Goal: Find specific page/section: Find specific page/section

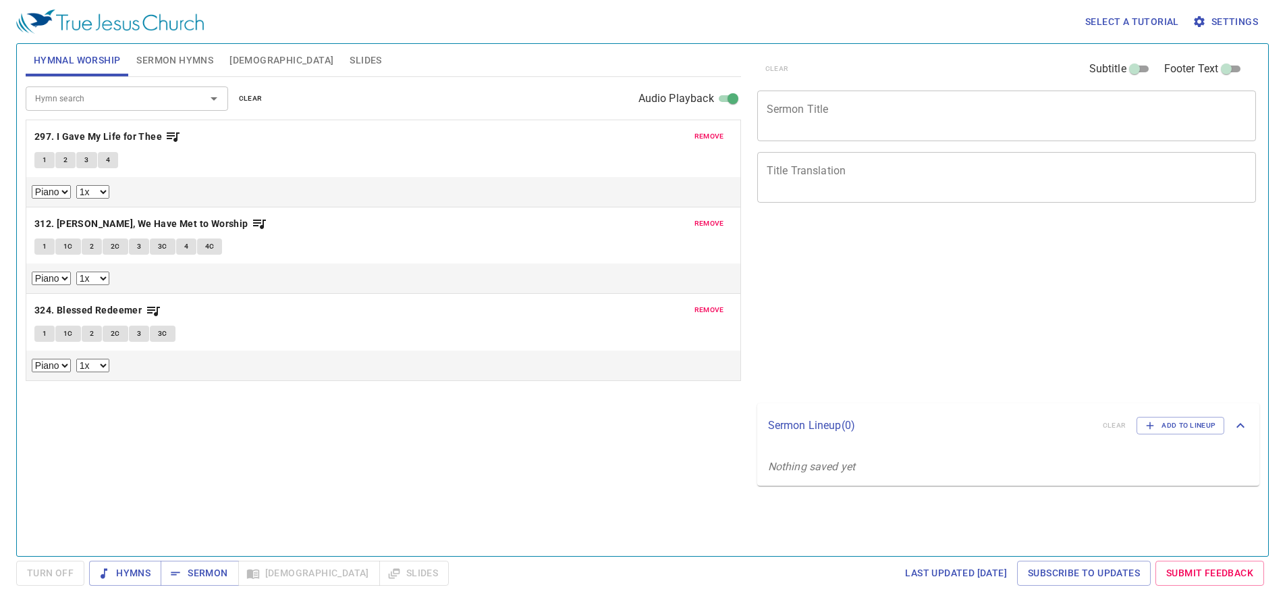
select select "1"
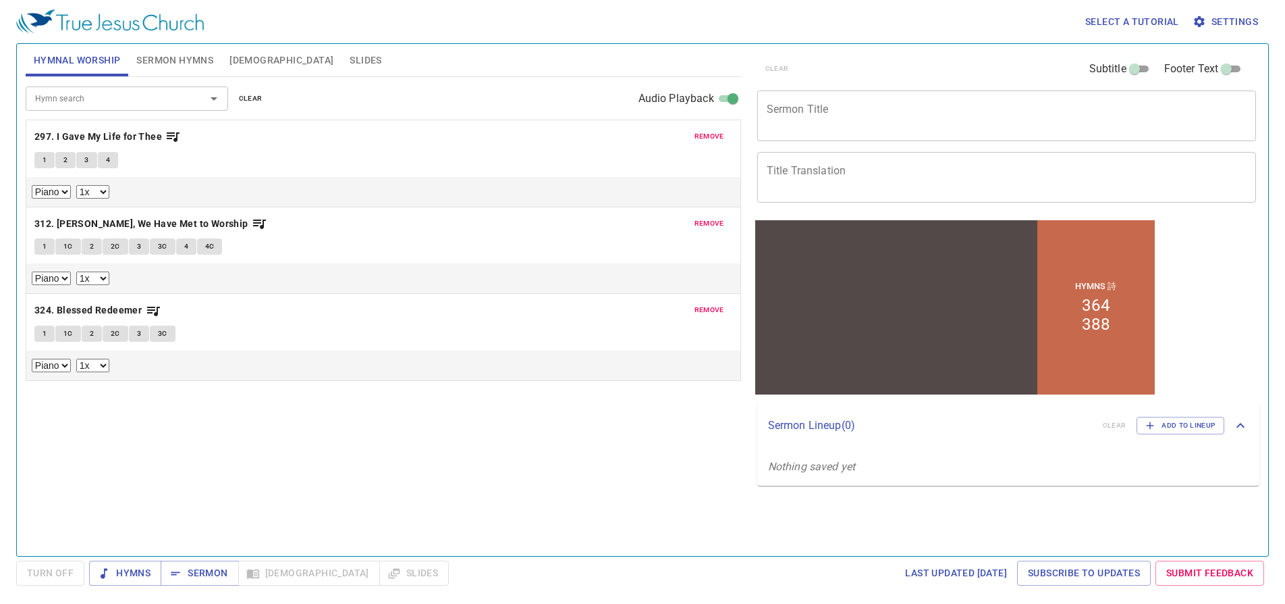
click at [710, 131] on span "remove" at bounding box center [710, 136] width 30 height 12
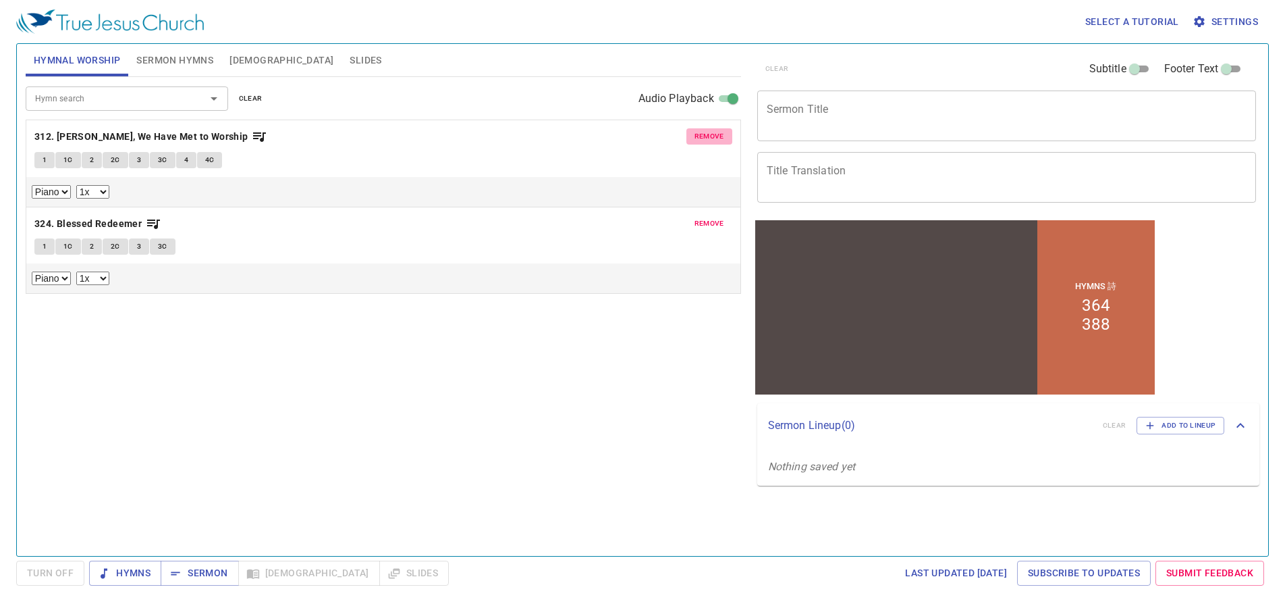
click at [710, 131] on span "remove" at bounding box center [710, 136] width 30 height 12
click at [710, 217] on span "remove" at bounding box center [710, 223] width 30 height 12
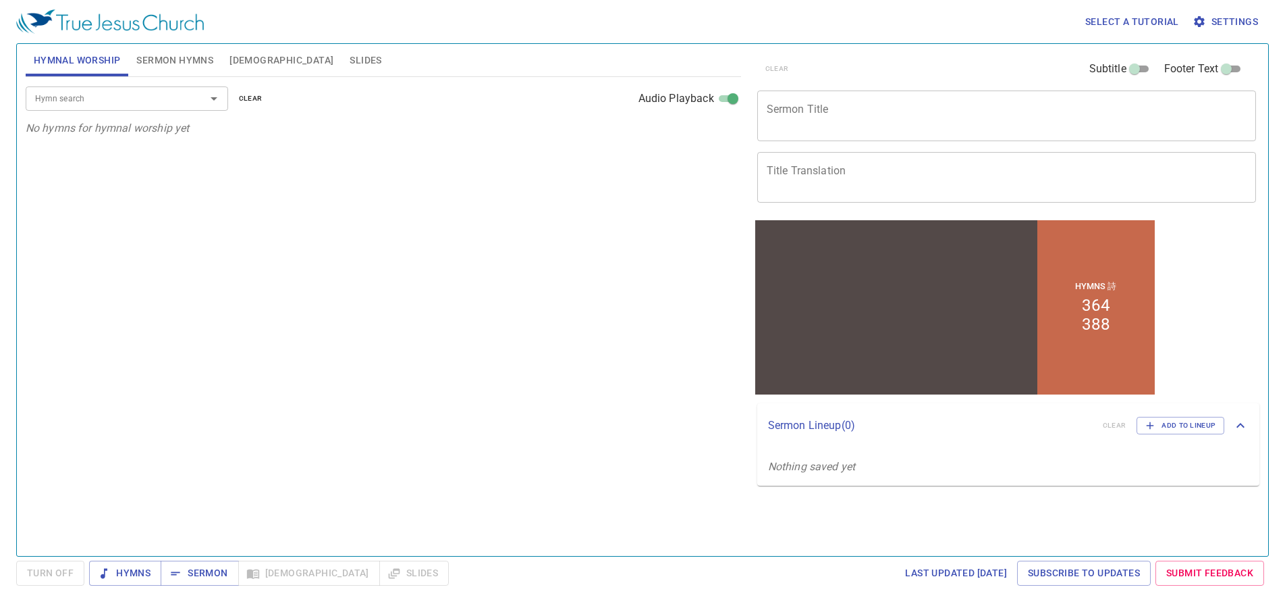
click at [710, 131] on p "No hymns for hymnal worship yet" at bounding box center [384, 128] width 716 height 16
click at [598, 215] on div "Hymn search Hymn search clear Audio Playback No hymns for hymnal worship yet" at bounding box center [384, 310] width 716 height 467
click at [163, 67] on span "Sermon Hymns" at bounding box center [174, 60] width 77 height 17
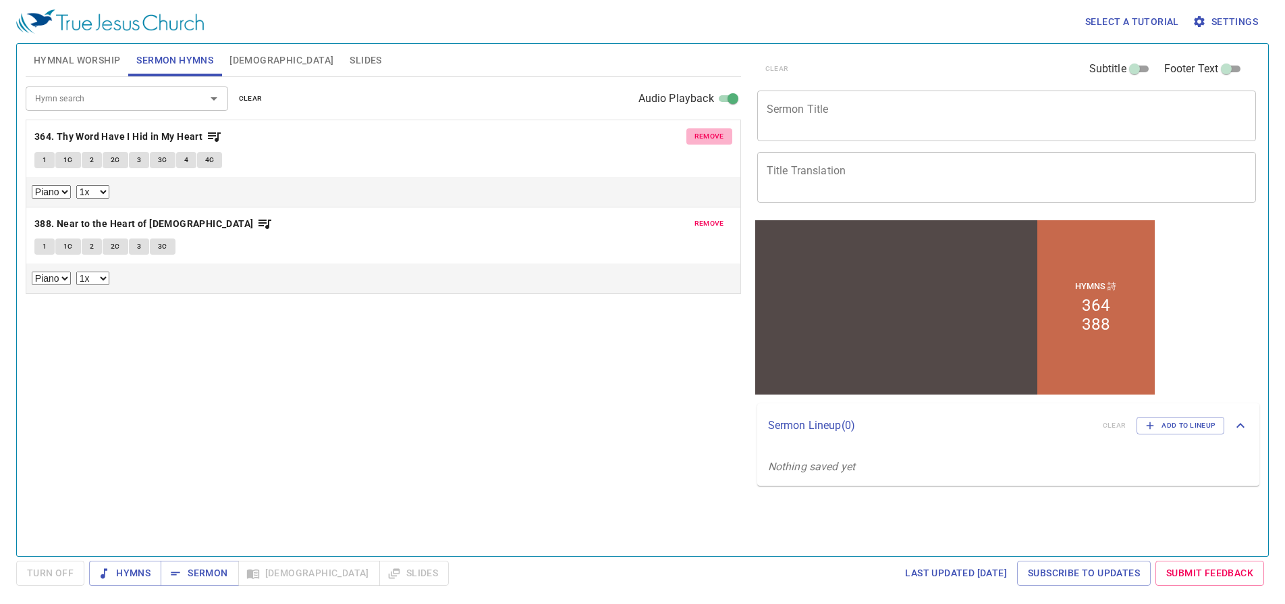
click at [703, 131] on span "remove" at bounding box center [710, 136] width 30 height 12
click at [703, 217] on span "remove" at bounding box center [710, 223] width 30 height 12
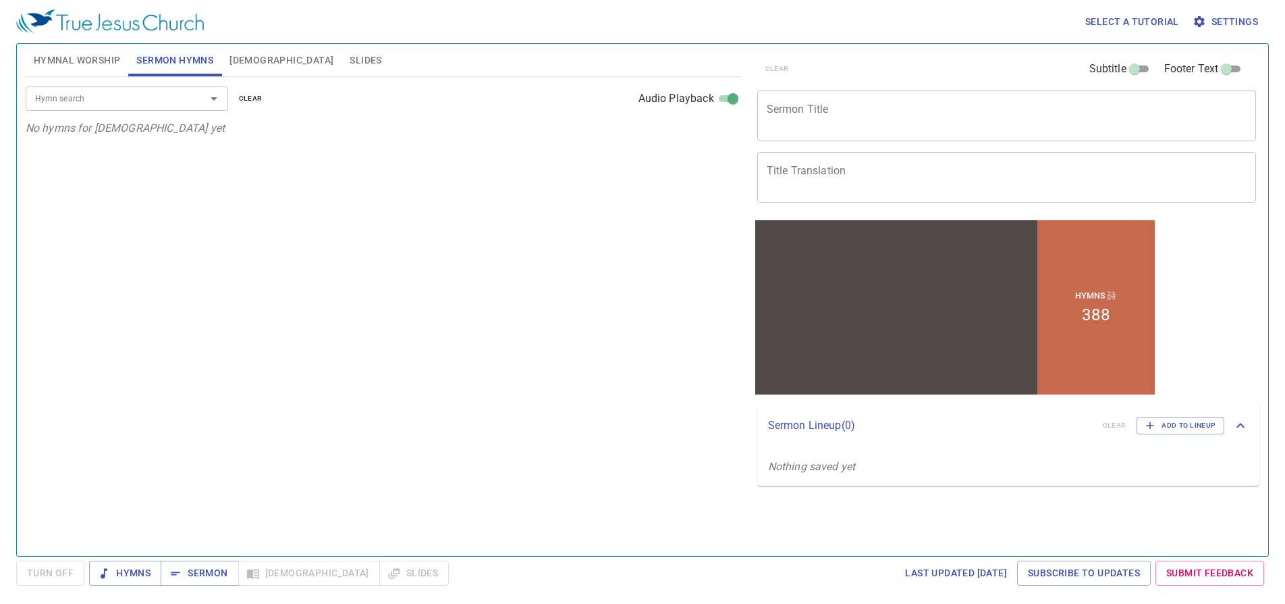
click at [703, 131] on p "No hymns for sermon yet" at bounding box center [384, 128] width 716 height 16
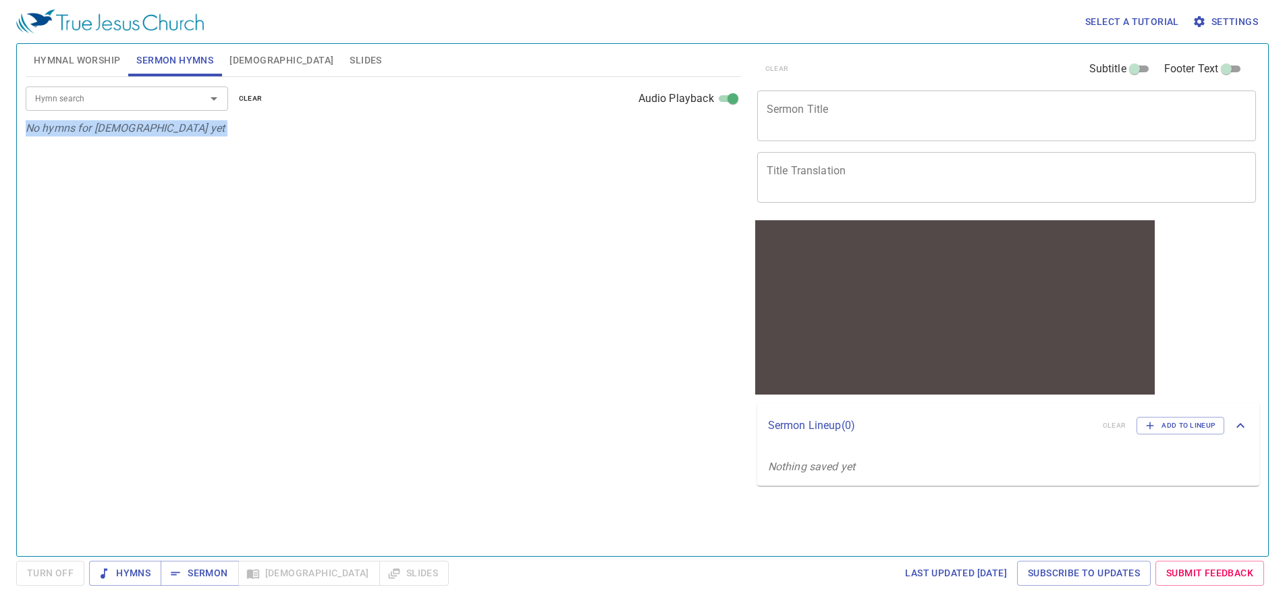
click at [80, 105] on input "Hymn search" at bounding box center [107, 98] width 155 height 16
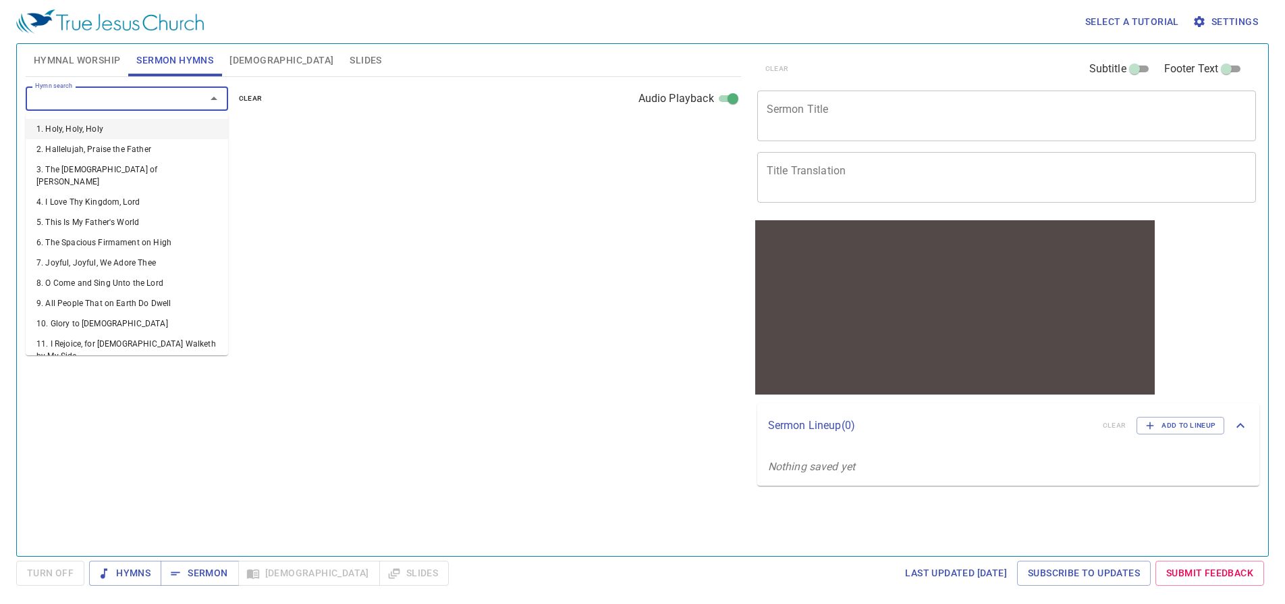
type input "3"
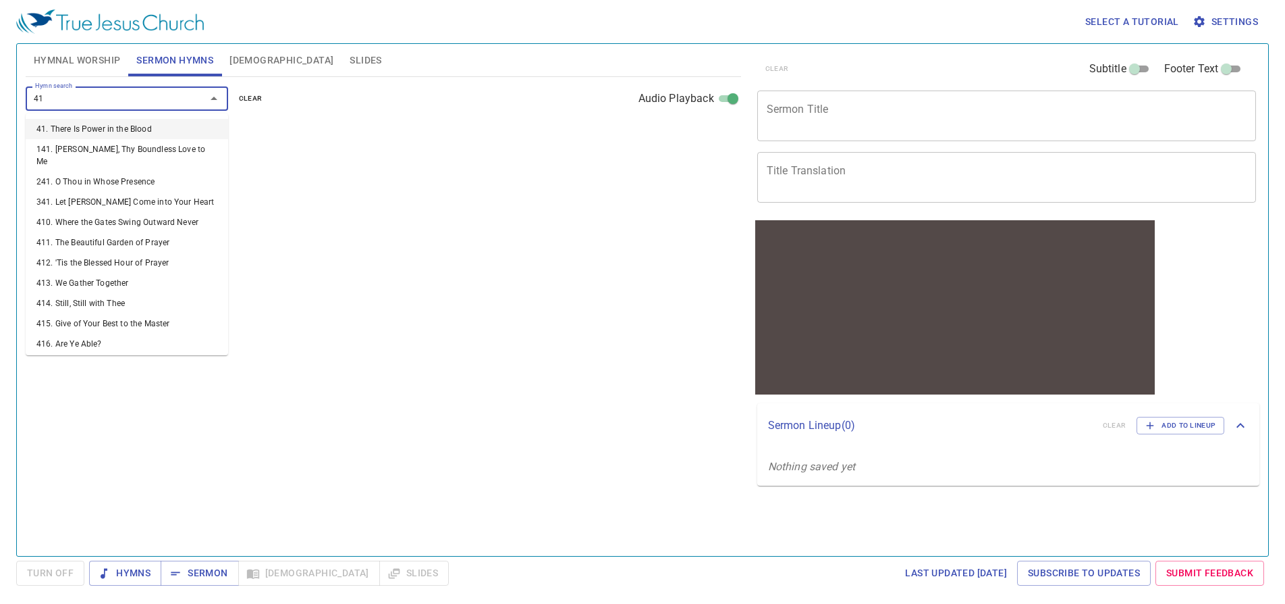
type input "411"
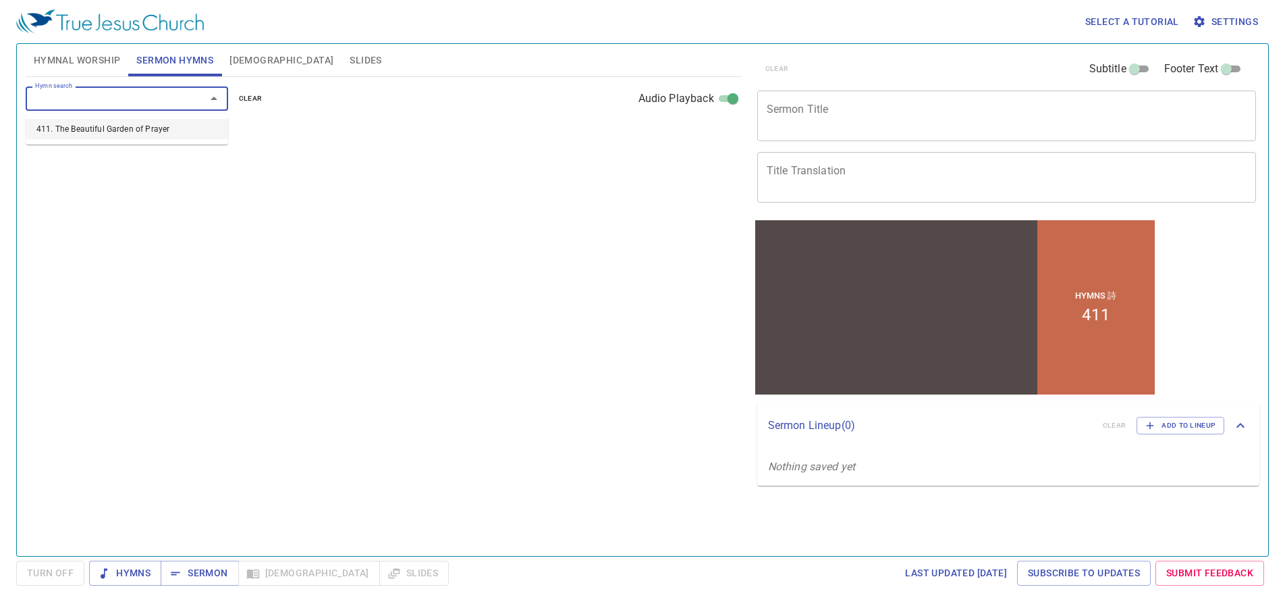
select select "1"
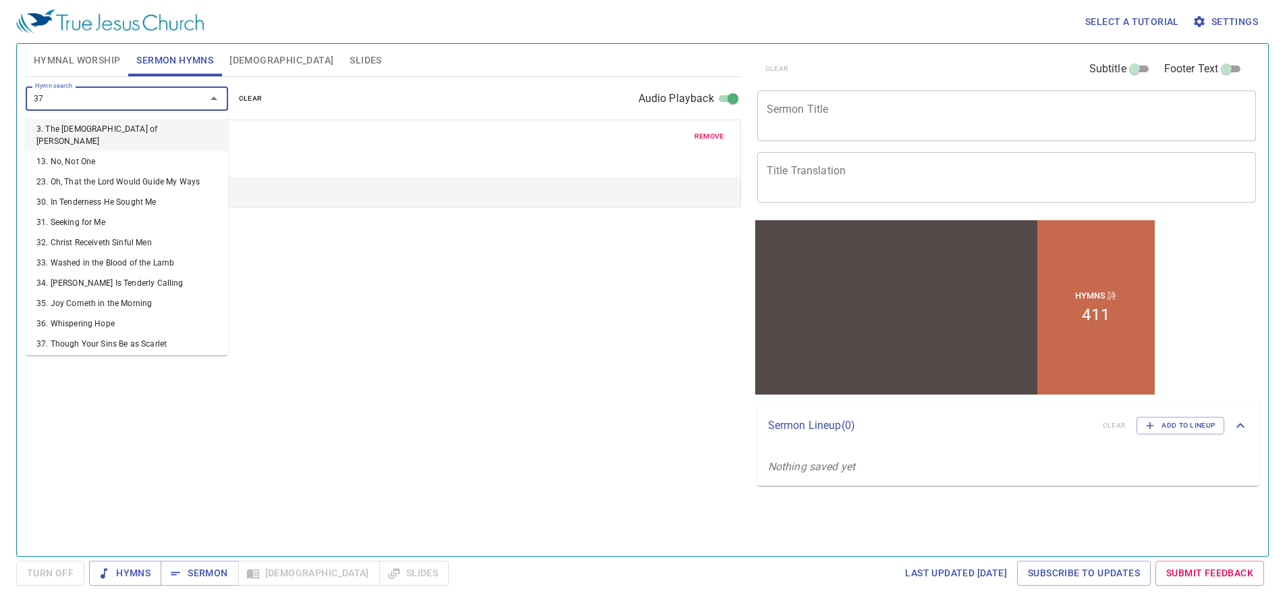
type input "378"
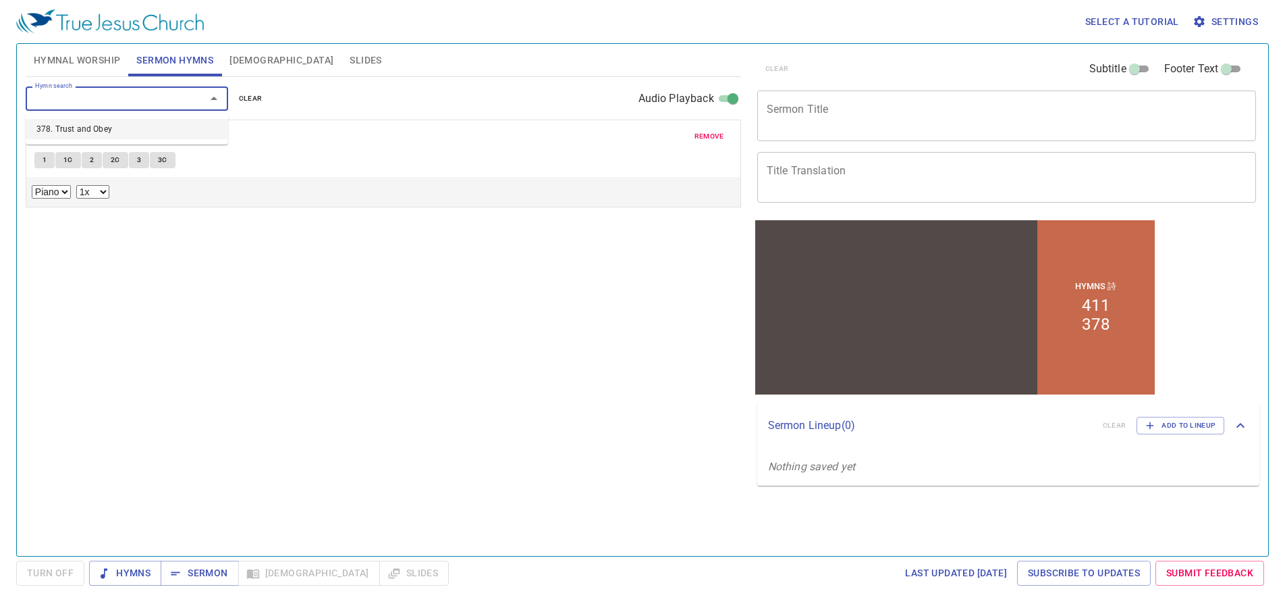
select select "1"
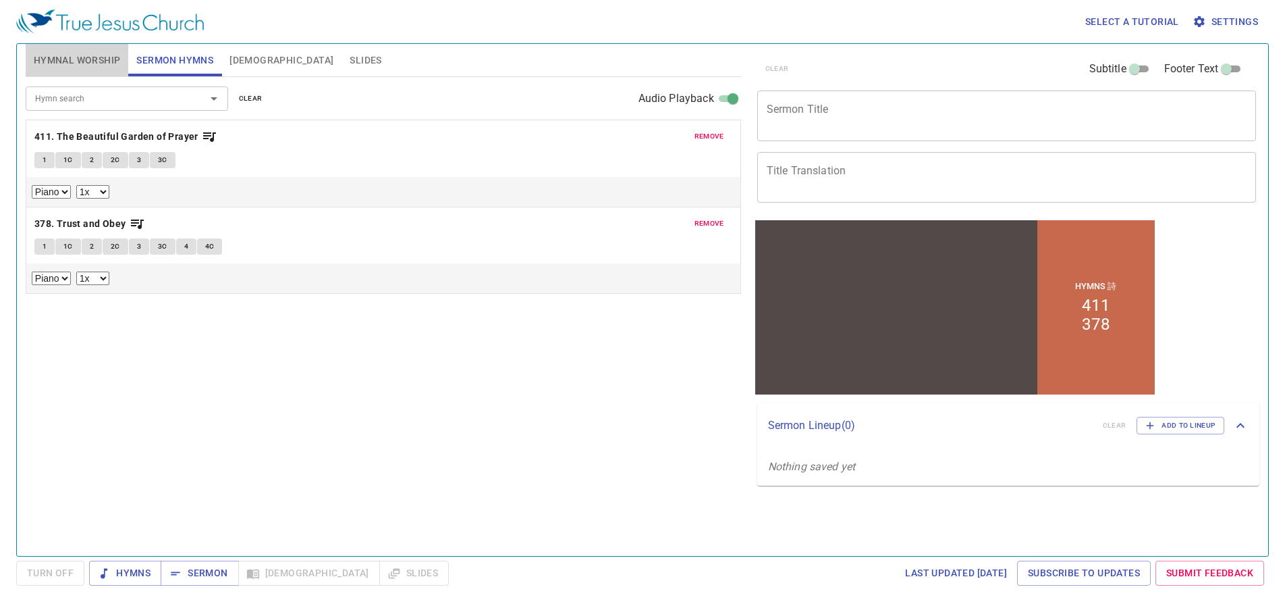
click at [106, 65] on span "Hymnal Worship" at bounding box center [77, 60] width 87 height 17
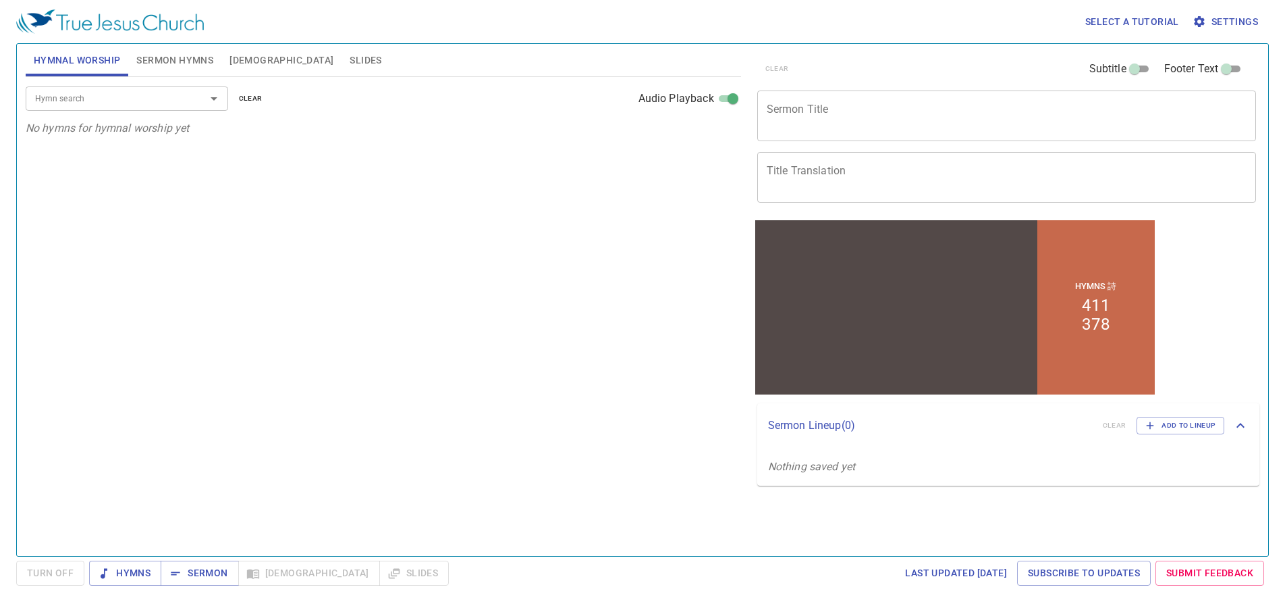
click at [120, 95] on input "Hymn search" at bounding box center [107, 98] width 155 height 16
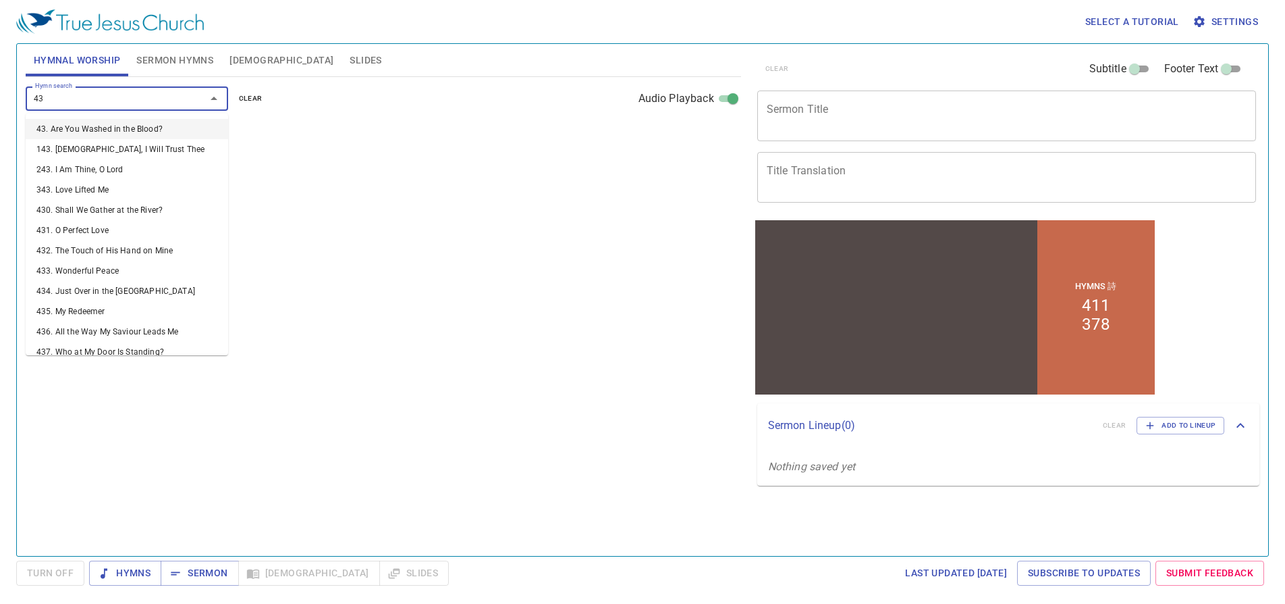
type input "430"
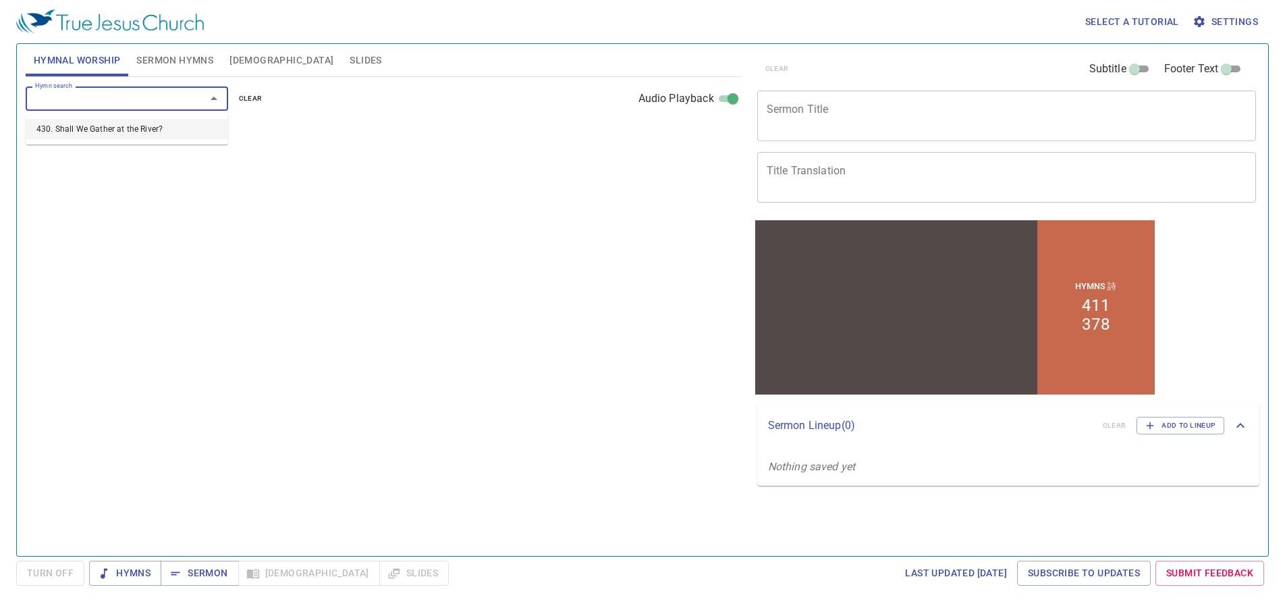
select select "1"
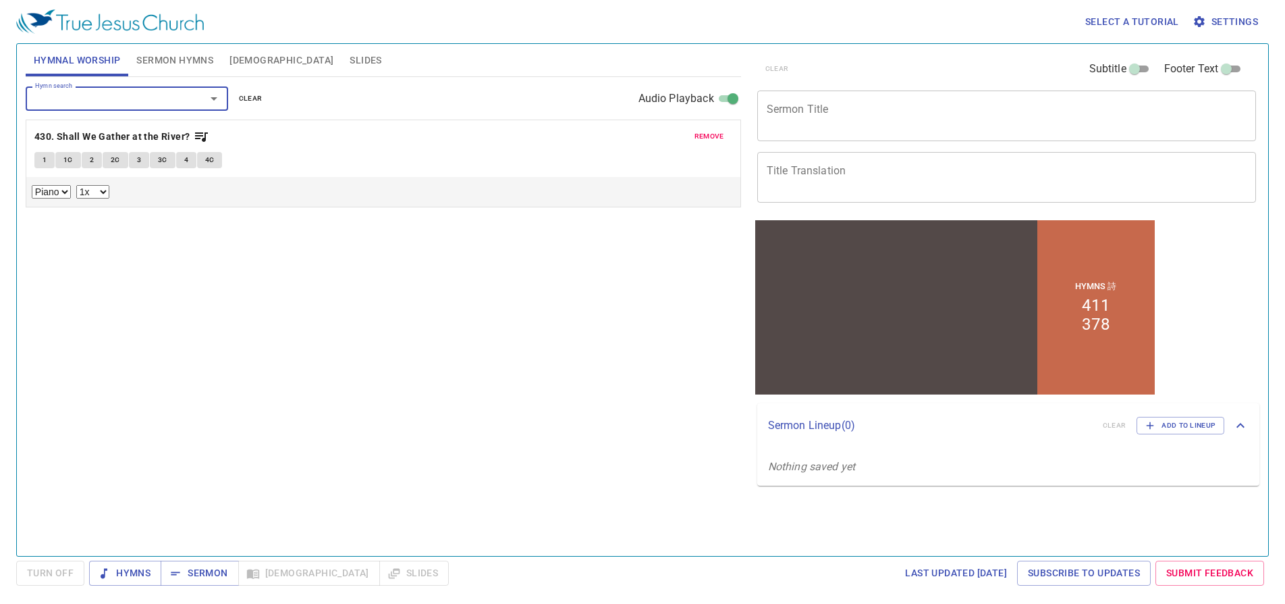
click at [38, 163] on button "1" at bounding box center [44, 160] width 20 height 16
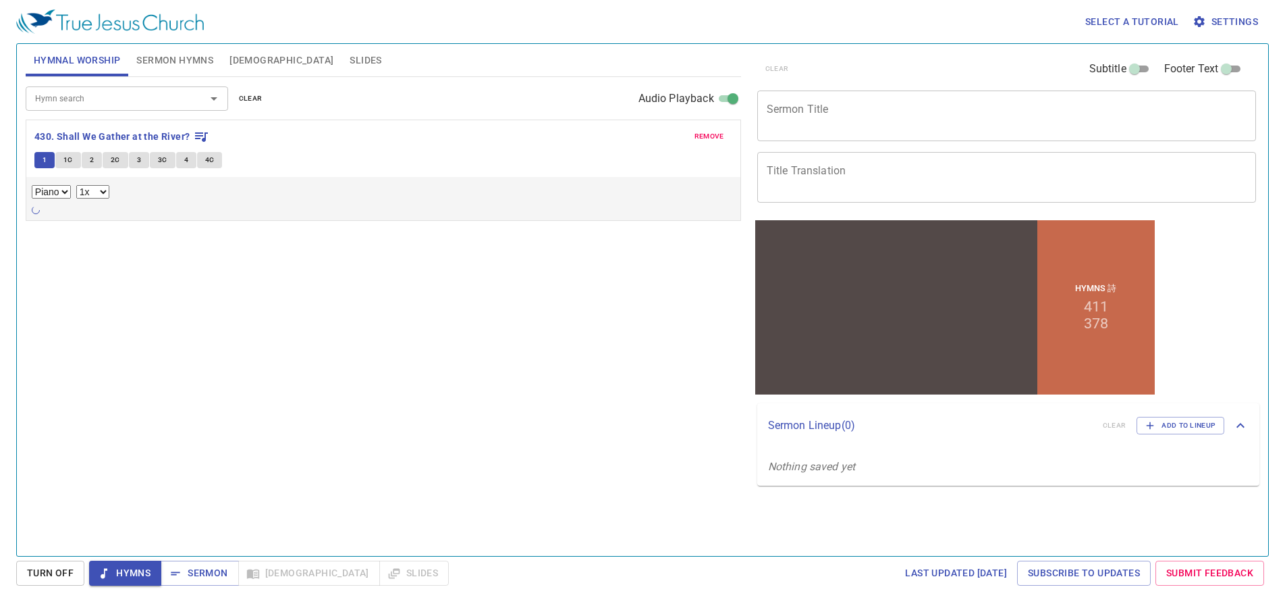
click at [35, 212] on icon at bounding box center [35, 209] width 11 height 11
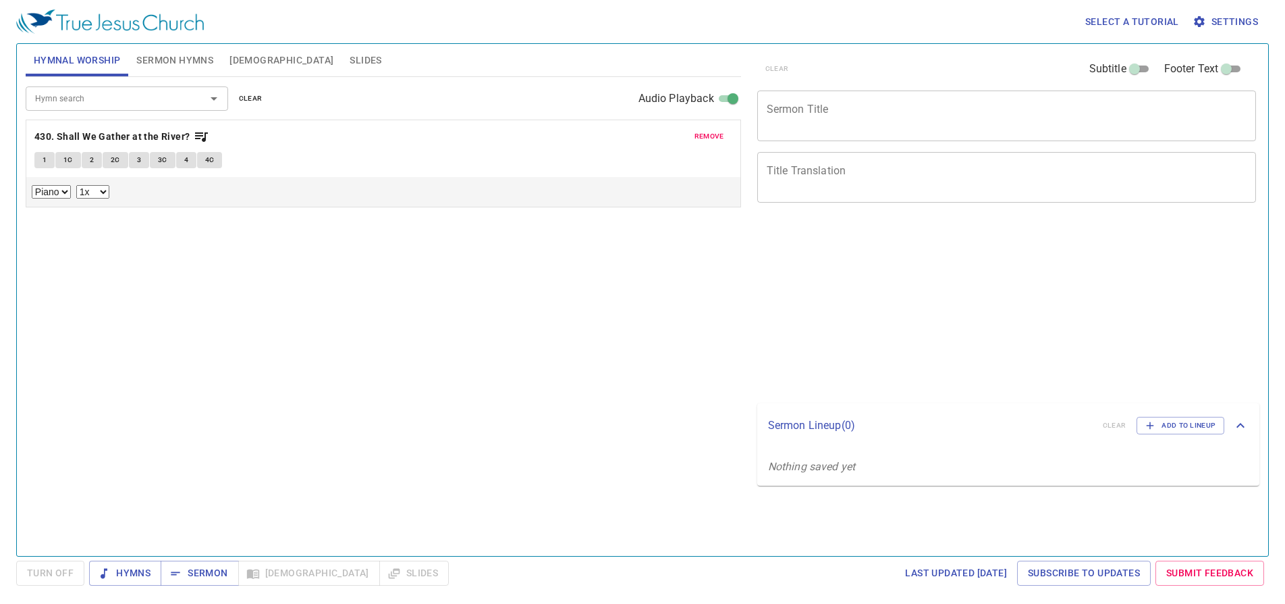
select select "1"
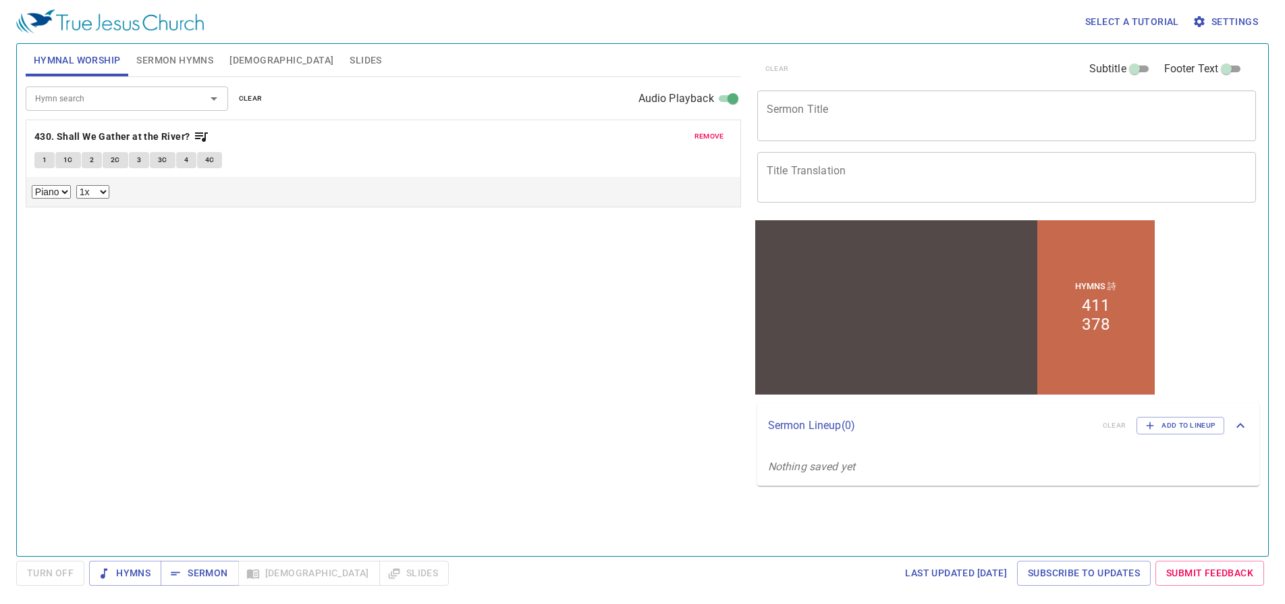
click at [45, 159] on span "1" at bounding box center [45, 160] width 4 height 12
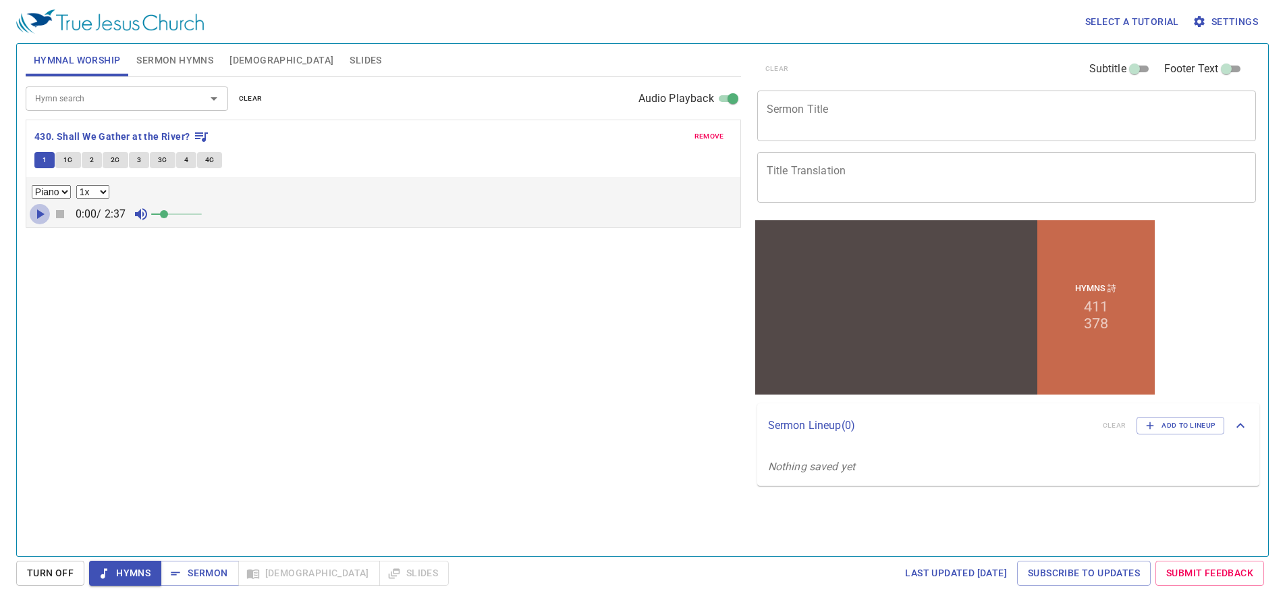
click at [36, 213] on icon "button" at bounding box center [40, 214] width 16 height 16
click at [168, 213] on span at bounding box center [164, 214] width 8 height 8
click at [184, 213] on span at bounding box center [182, 214] width 8 height 8
click at [151, 109] on div "Hymn search" at bounding box center [127, 98] width 203 height 24
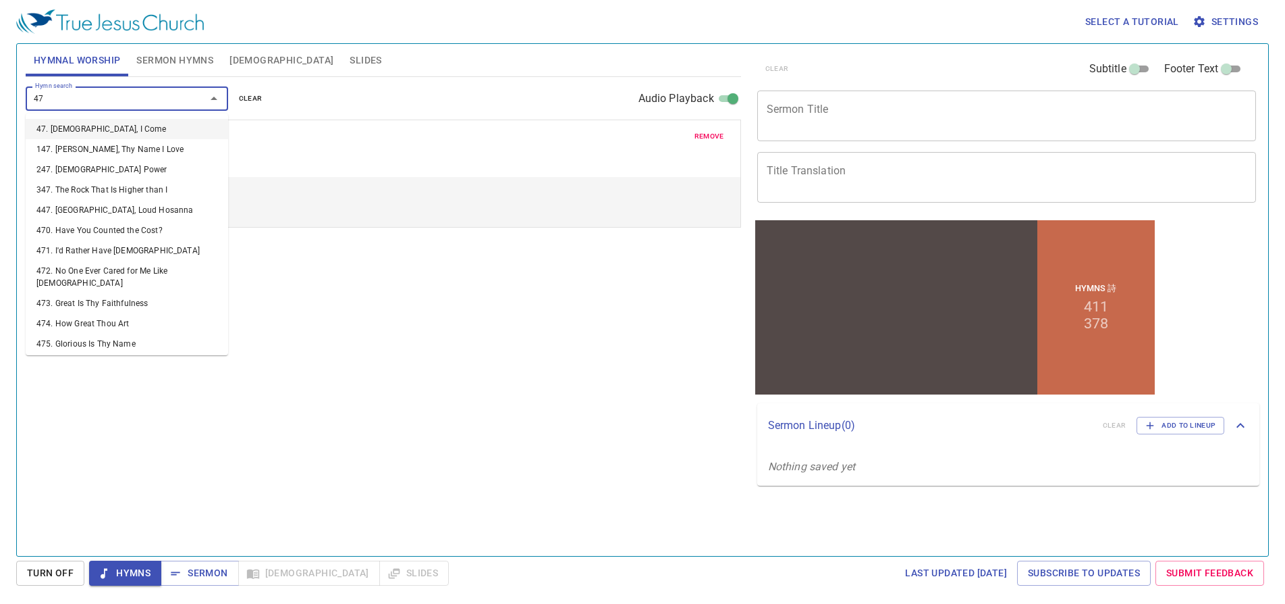
type input "471"
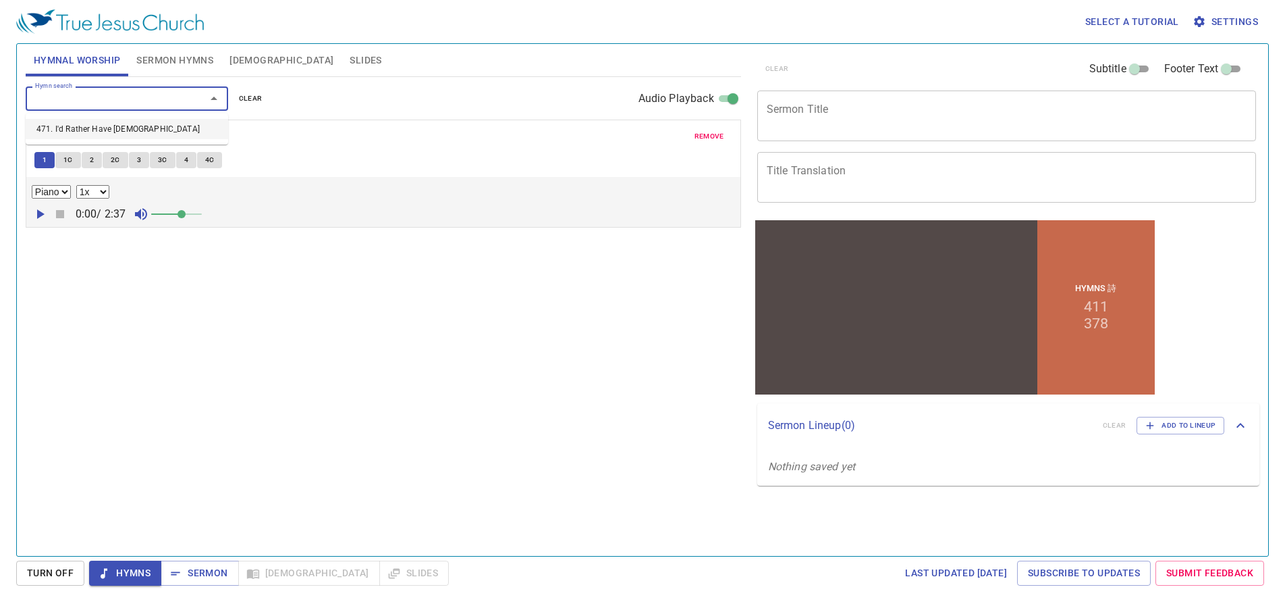
select select "1"
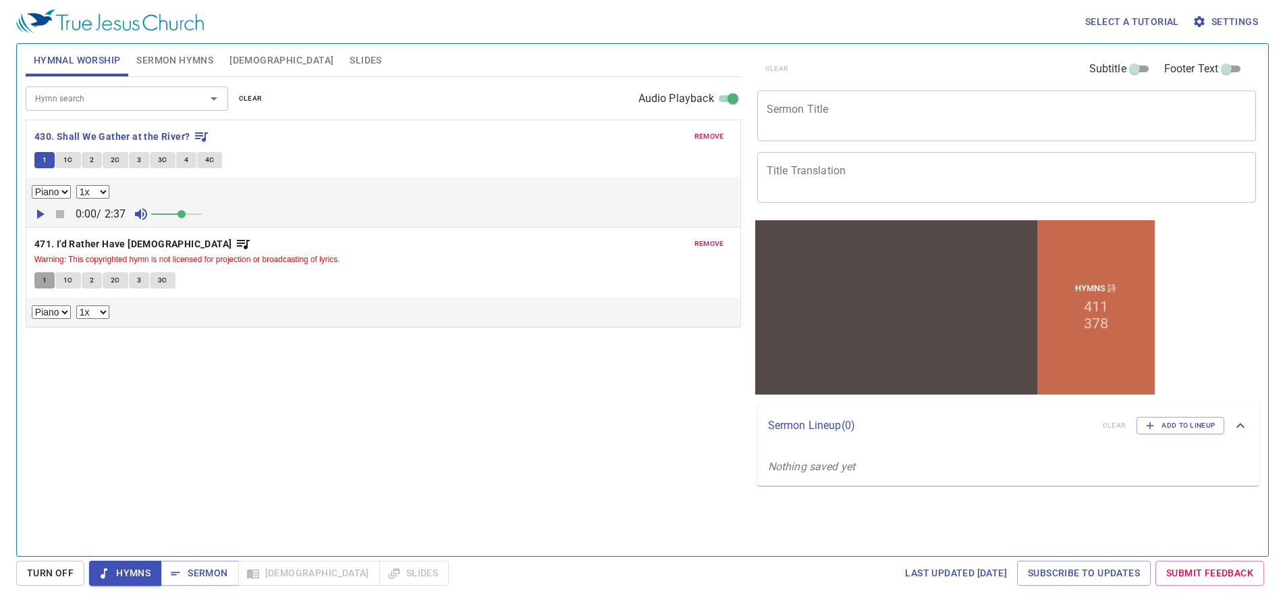
click at [46, 281] on span "1" at bounding box center [45, 280] width 4 height 12
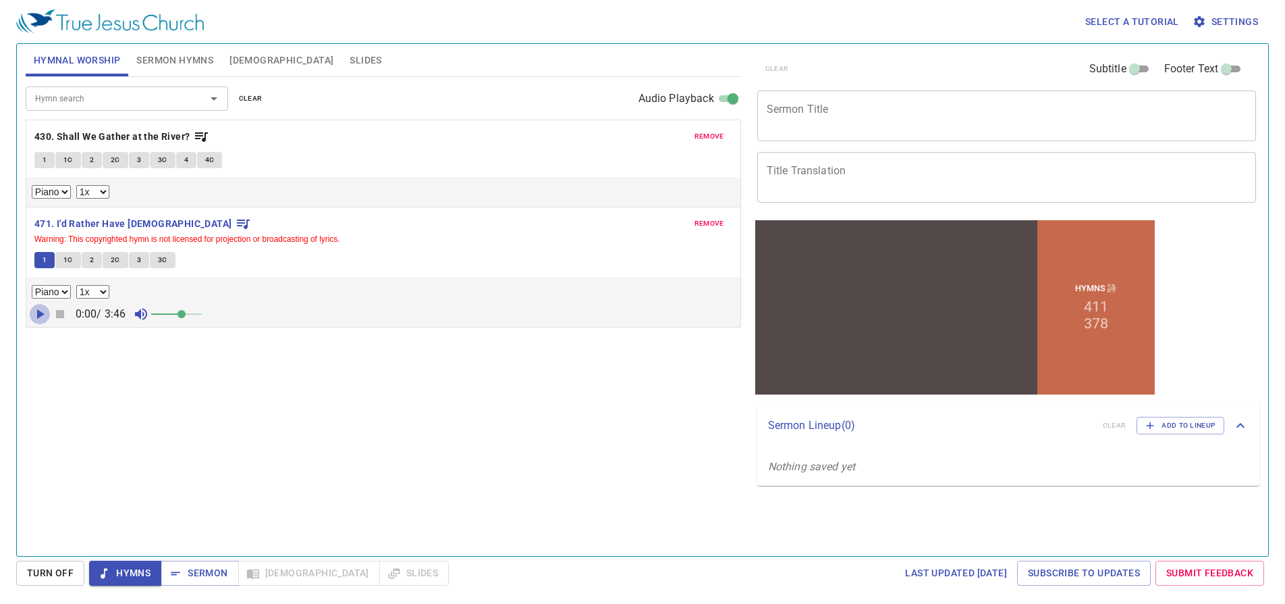
click at [40, 311] on icon "button" at bounding box center [40, 314] width 16 height 16
click at [86, 94] on input "Hymn search" at bounding box center [107, 98] width 155 height 16
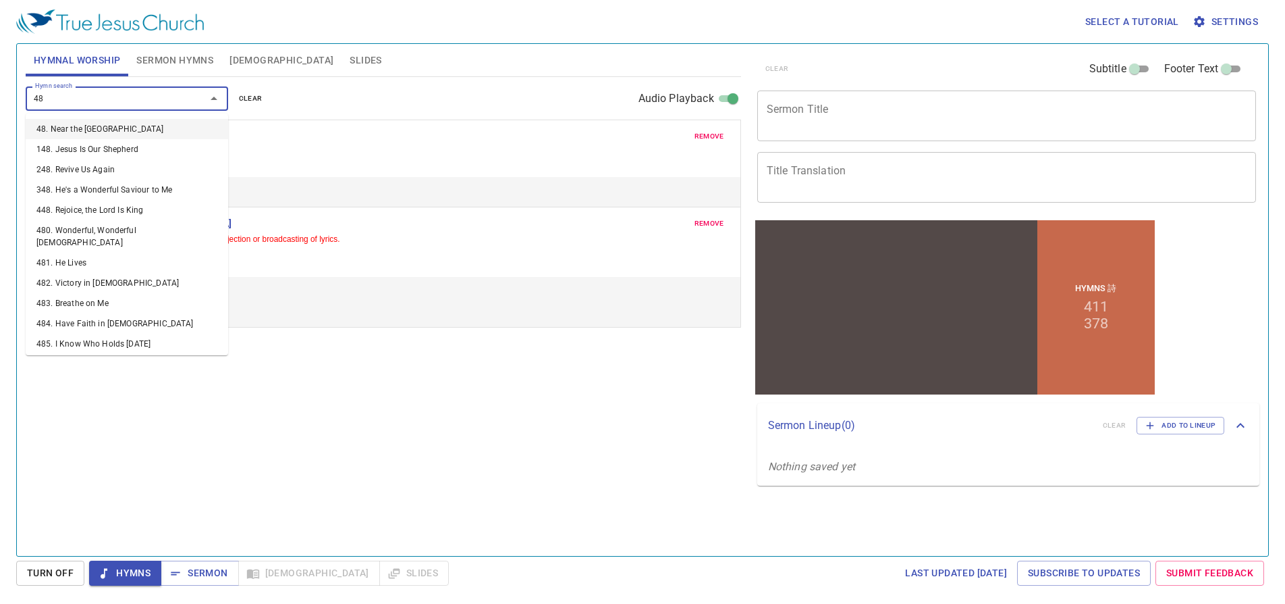
type input "485"
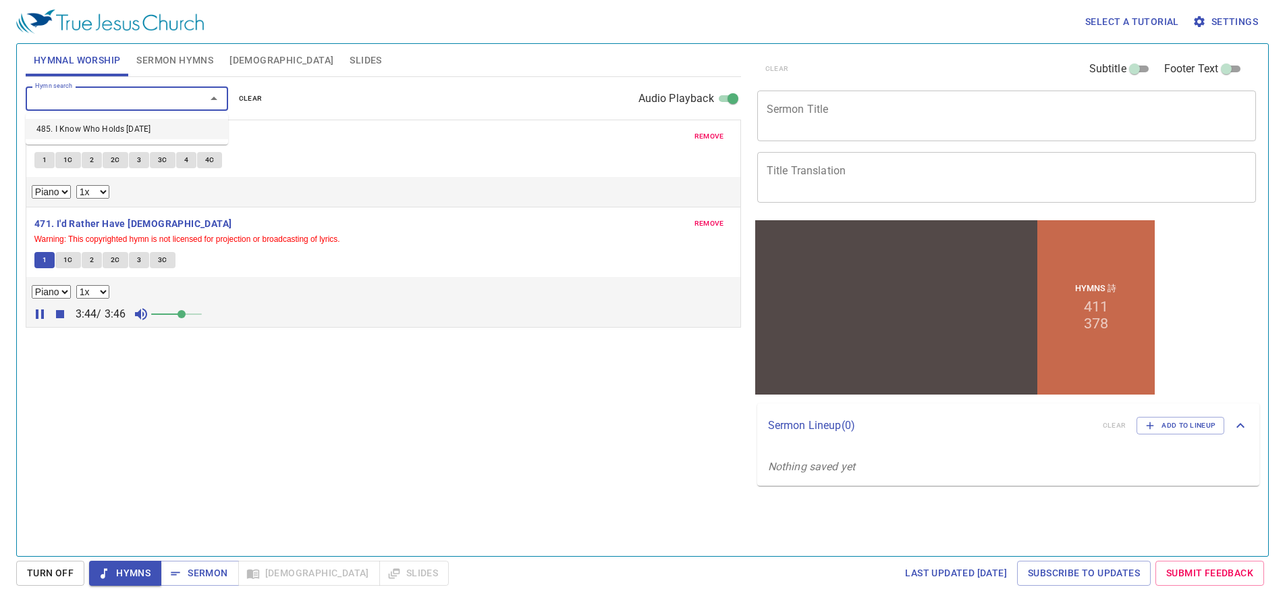
select select "1"
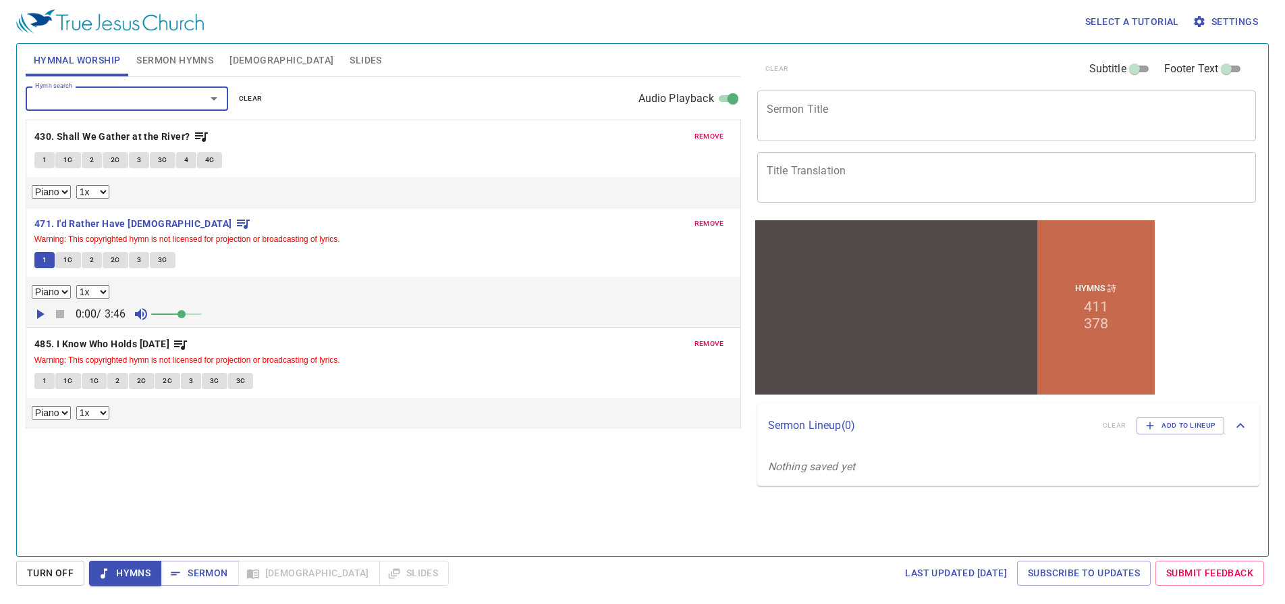
click at [45, 387] on span "1" at bounding box center [45, 381] width 4 height 12
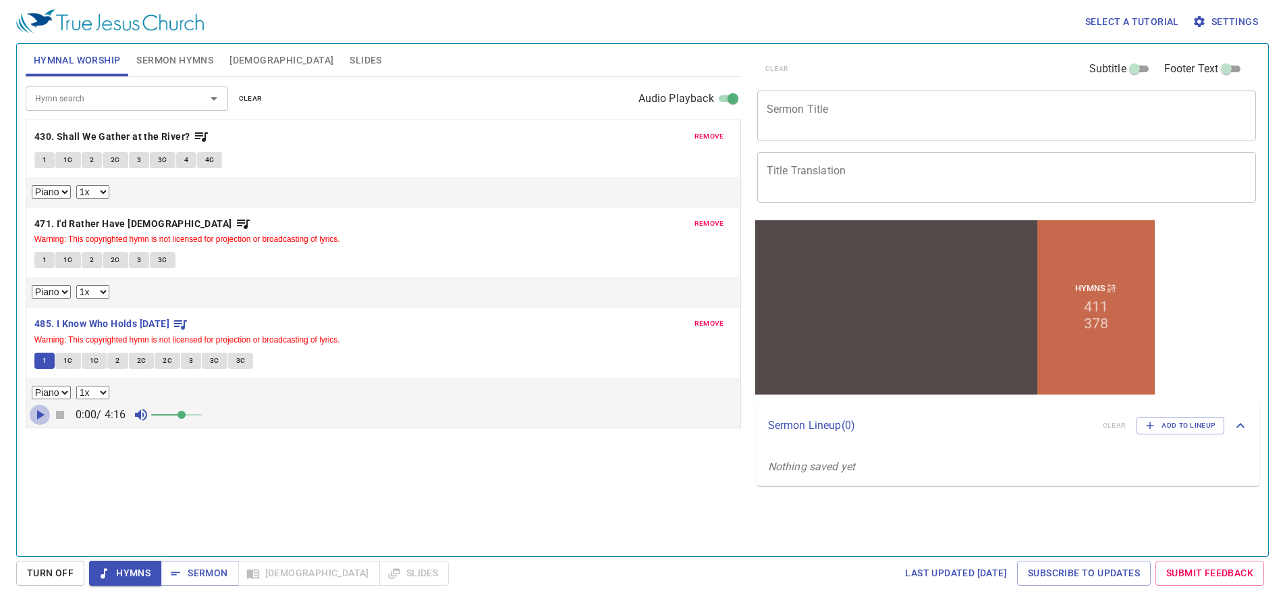
click at [41, 417] on icon "button" at bounding box center [40, 414] width 7 height 9
click at [176, 61] on span "Sermon Hymns" at bounding box center [174, 60] width 77 height 17
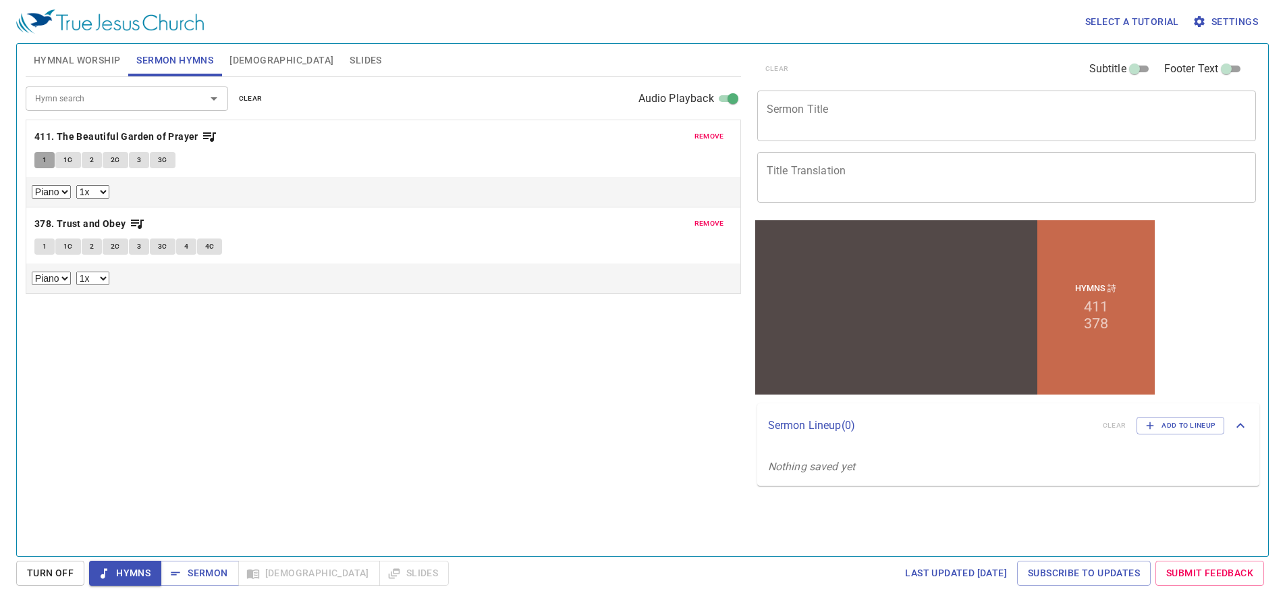
click at [45, 162] on span "1" at bounding box center [45, 160] width 4 height 12
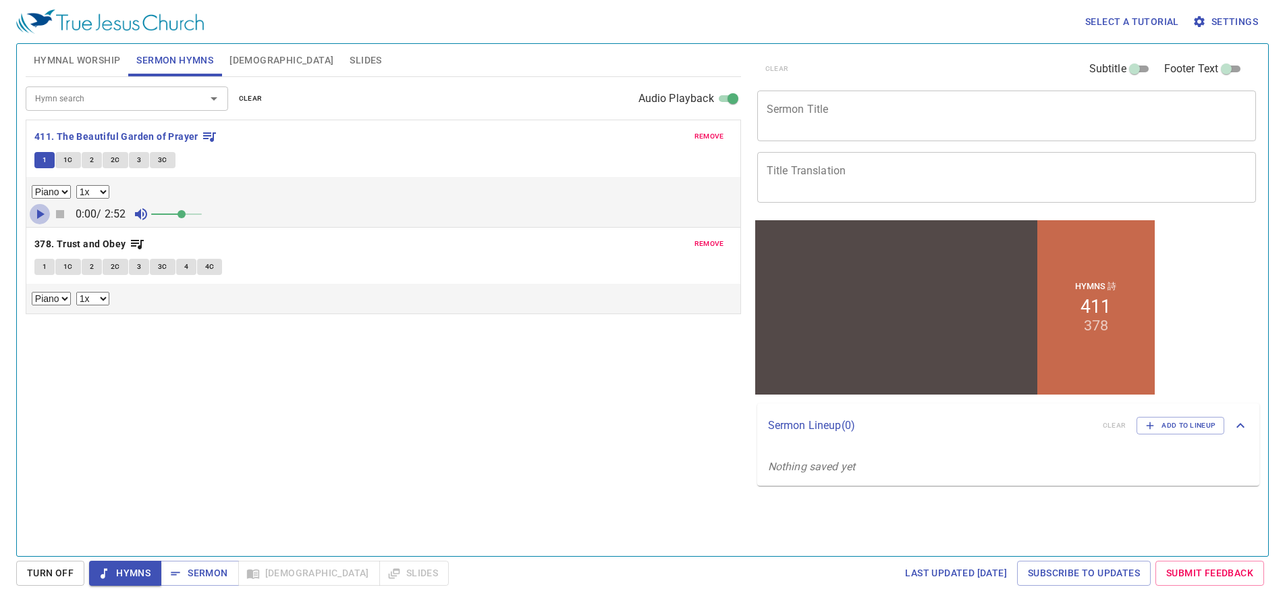
click at [38, 219] on icon "button" at bounding box center [40, 214] width 16 height 16
click at [95, 189] on select "0.6x 0.7x 0.8x 0.9x 1x 1.1x 1.2x 1.3x 1.4x 1.5x 1.7x 2x" at bounding box center [92, 192] width 33 height 14
select select "0.9"
click at [76, 185] on select "0.6x 0.7x 0.8x 0.9x 1x 1.1x 1.2x 1.3x 1.4x 1.5x 1.7x 2x" at bounding box center [92, 192] width 33 height 14
click at [144, 189] on div "Piano 0.6x 0.7x 0.8x 0.9x 1x 1.1x 1.2x 1.3x 1.4x 1.5x 1.7x 2x" at bounding box center [383, 192] width 703 height 14
